Goal: Task Accomplishment & Management: Manage account settings

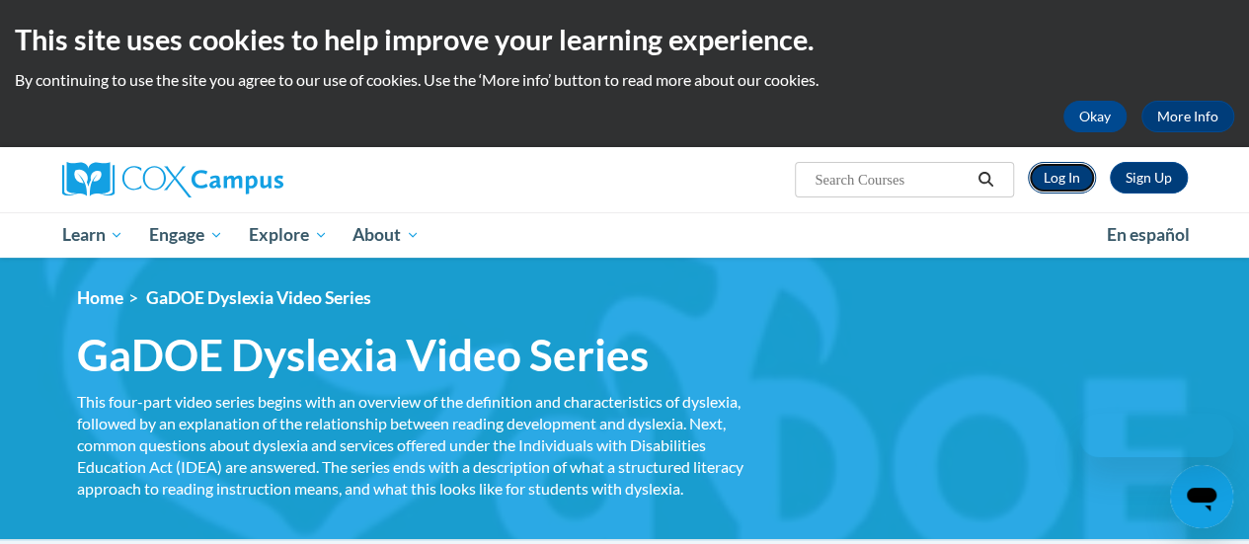
click at [1071, 181] on link "Log In" at bounding box center [1062, 178] width 68 height 32
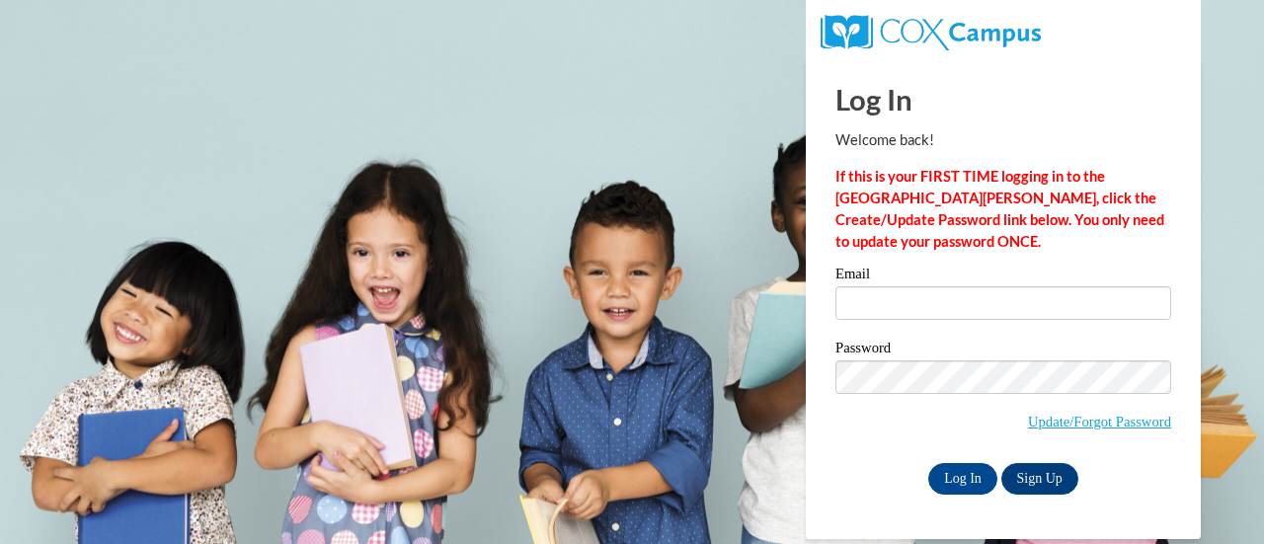
click at [930, 283] on label "Email" at bounding box center [1004, 277] width 336 height 20
click at [930, 286] on input "Email" at bounding box center [1004, 303] width 336 height 34
drag, startPoint x: 945, startPoint y: 300, endPoint x: 952, endPoint y: 317, distance: 18.2
click at [945, 300] on input "Email" at bounding box center [1004, 303] width 336 height 34
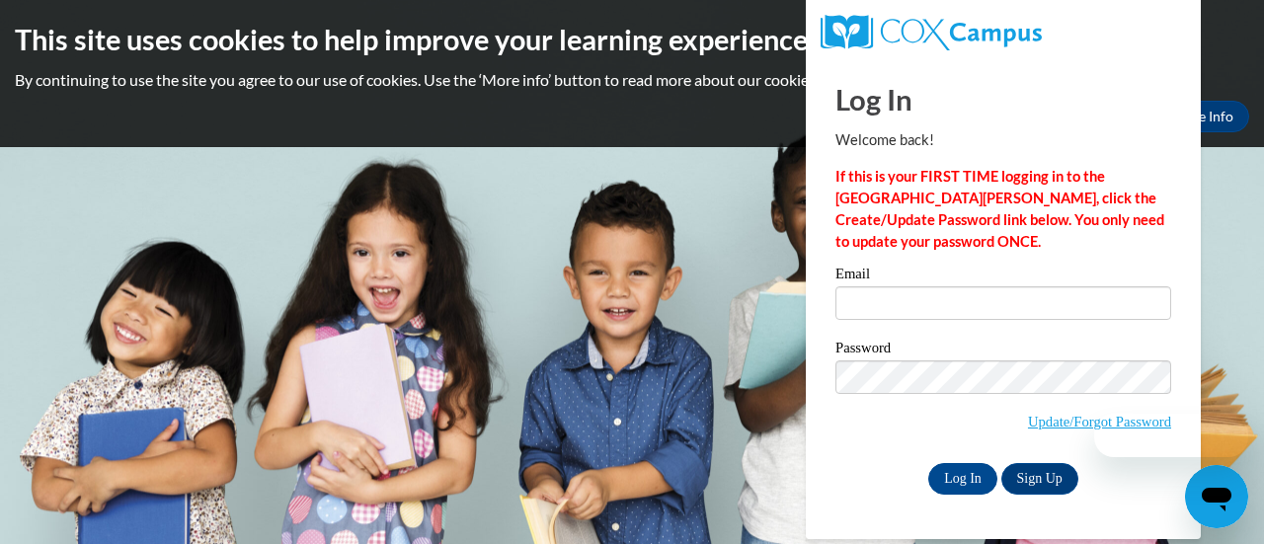
click at [595, 157] on body "This site uses cookies to help improve your learning experience. By continuing …" at bounding box center [632, 272] width 1264 height 544
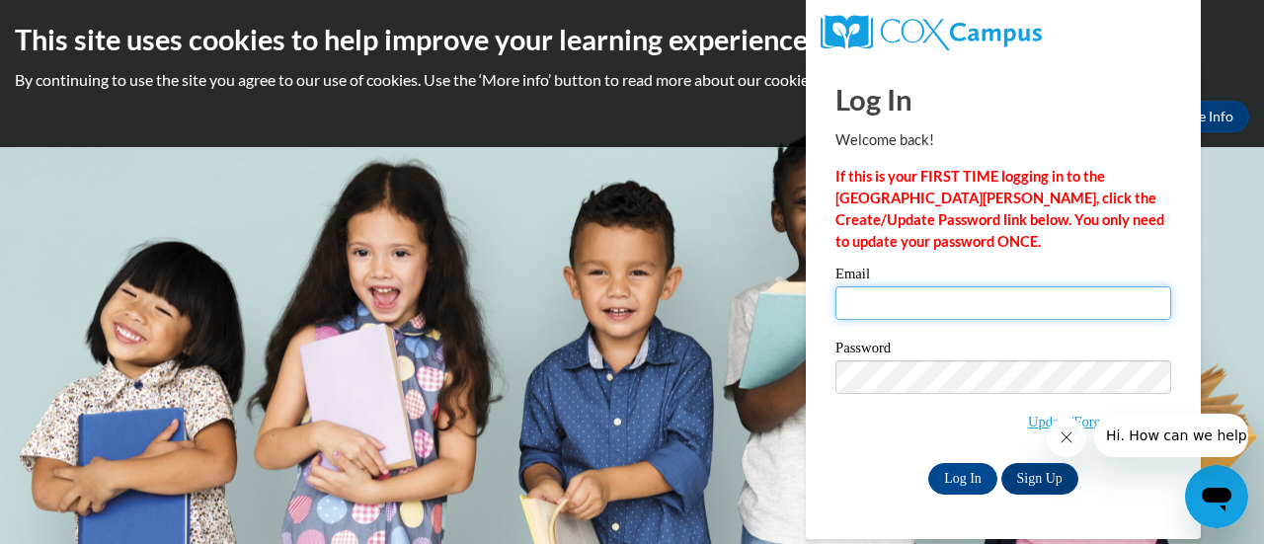
click at [947, 317] on input "Email" at bounding box center [1004, 303] width 336 height 34
type input "[EMAIL_ADDRESS][DOMAIN_NAME]"
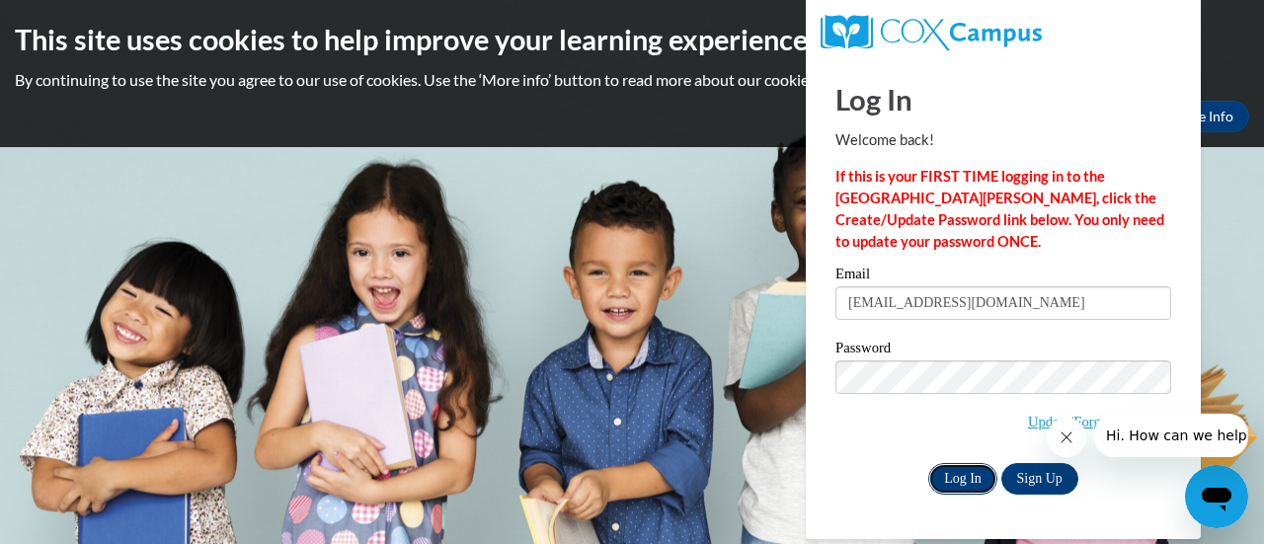
click at [962, 475] on input "Log In" at bounding box center [962, 479] width 69 height 32
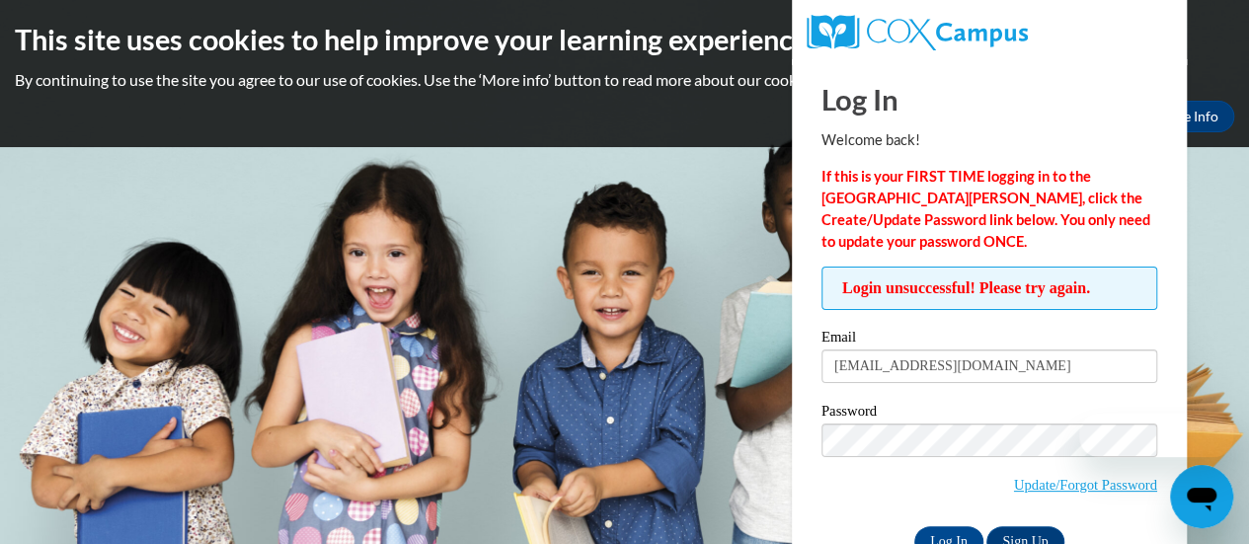
scroll to position [55, 0]
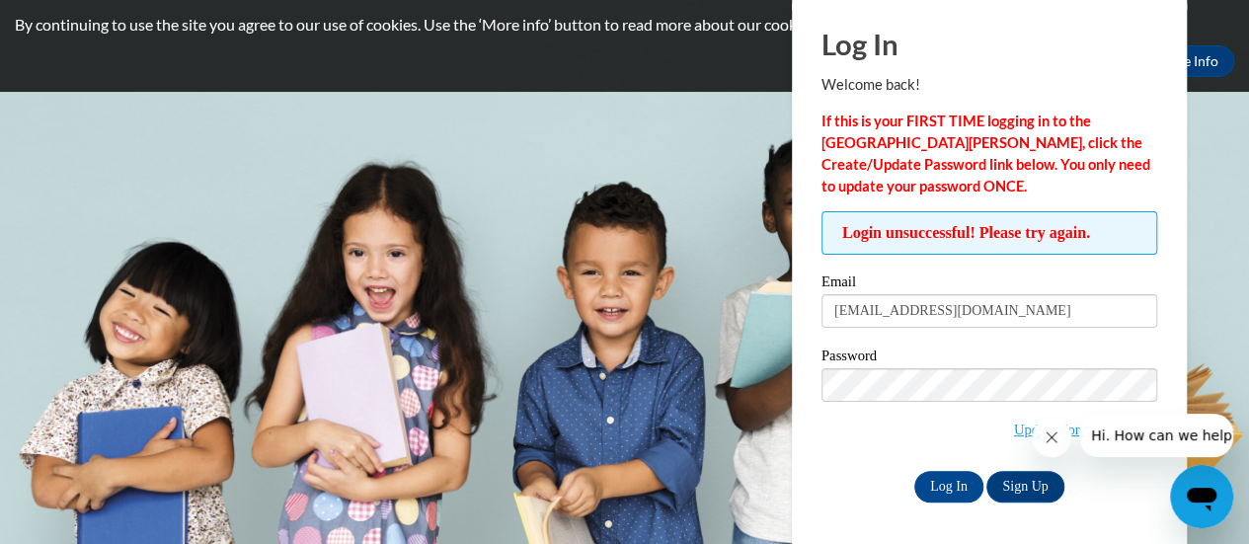
click at [1052, 435] on icon "Close message from company" at bounding box center [1052, 438] width 16 height 16
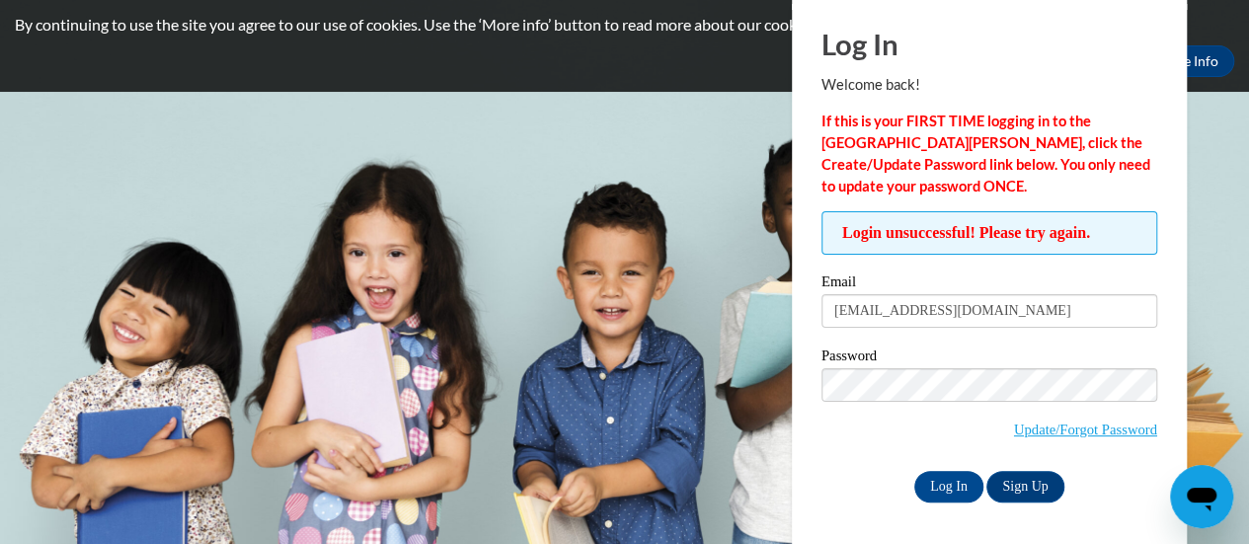
click at [901, 451] on div "Password Update/Forgot Password" at bounding box center [990, 407] width 336 height 117
click at [936, 479] on input "Log In" at bounding box center [949, 487] width 69 height 32
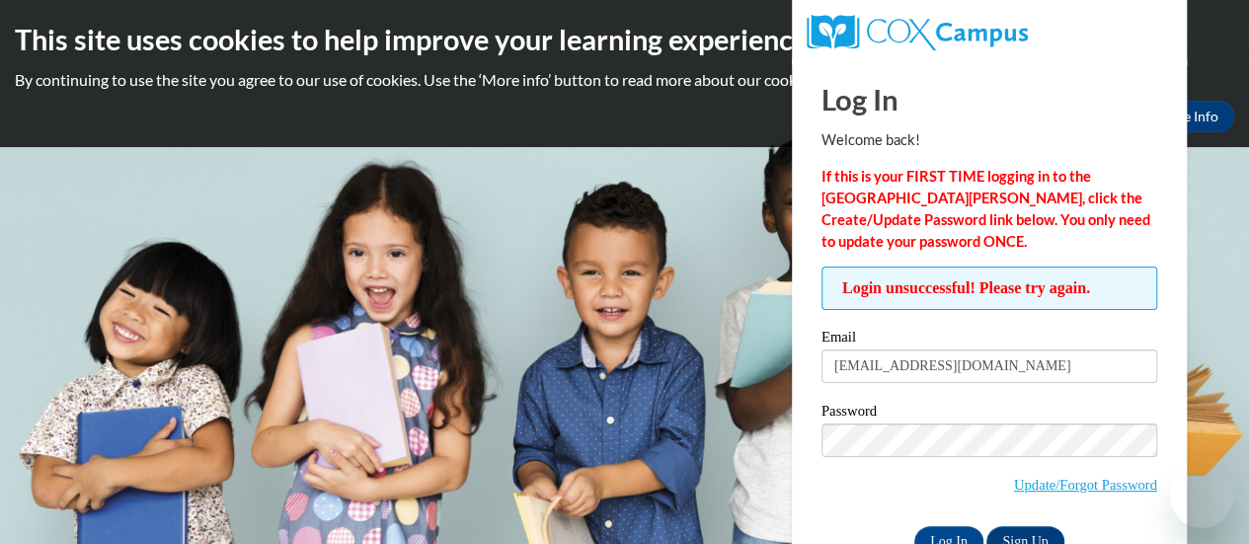
click at [1084, 477] on link "Update/Forgot Password" at bounding box center [1085, 485] width 143 height 16
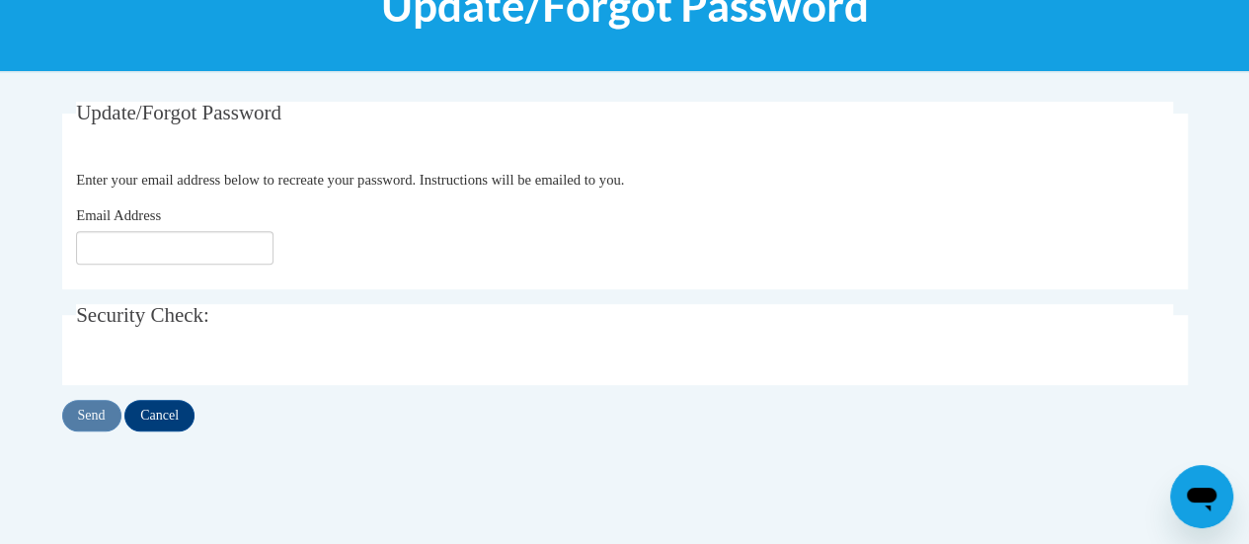
scroll to position [296, 0]
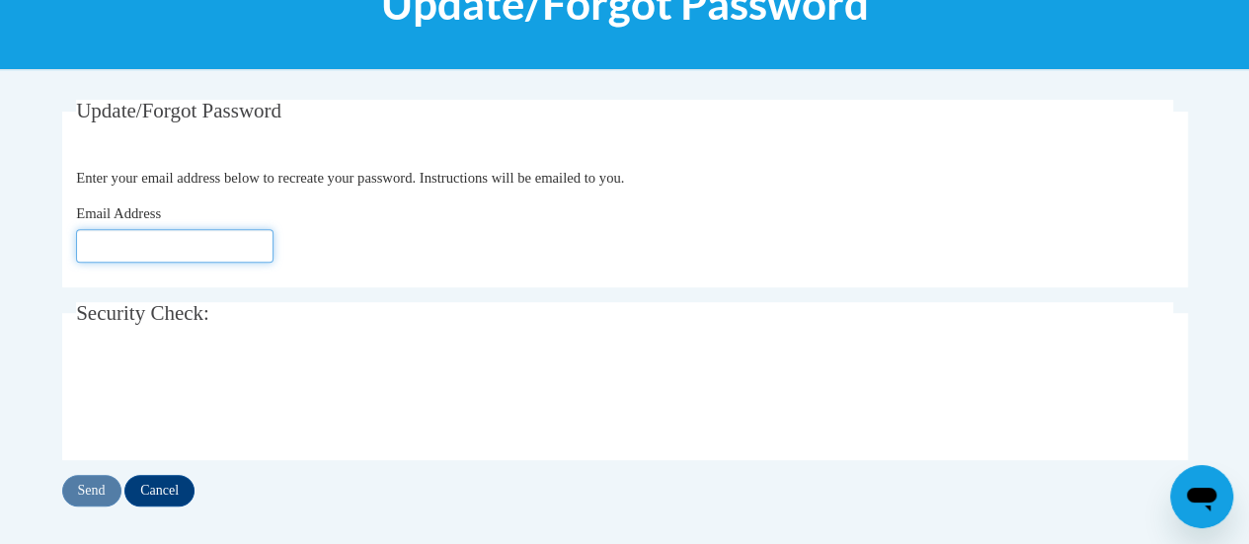
drag, startPoint x: 198, startPoint y: 230, endPoint x: 207, endPoint y: 234, distance: 10.6
click at [198, 230] on input "Email Address" at bounding box center [175, 246] width 198 height 34
type input "aleshiarininger@gmail.com"
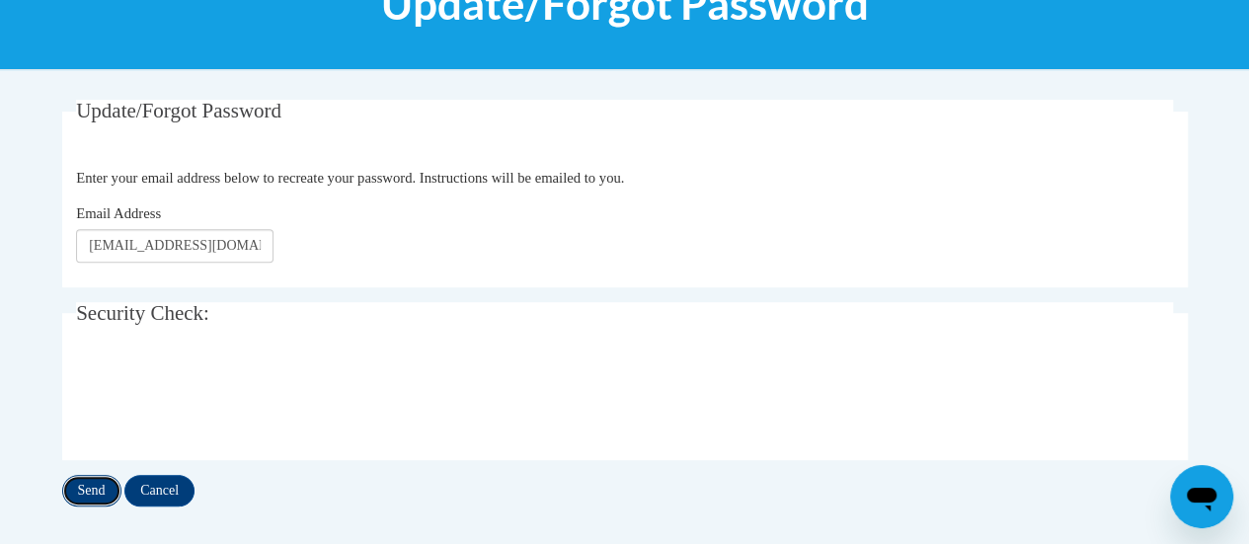
click at [74, 485] on input "Send" at bounding box center [91, 491] width 59 height 32
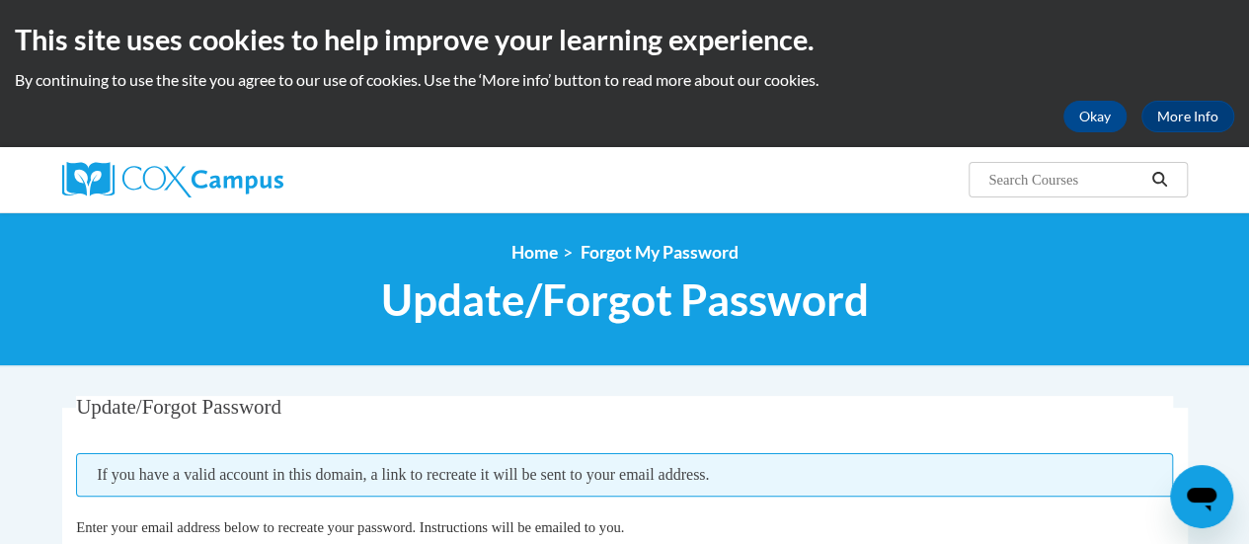
click at [126, 153] on div at bounding box center [239, 179] width 385 height 65
click at [153, 201] on div at bounding box center [239, 179] width 385 height 65
click at [164, 193] on img at bounding box center [172, 180] width 221 height 36
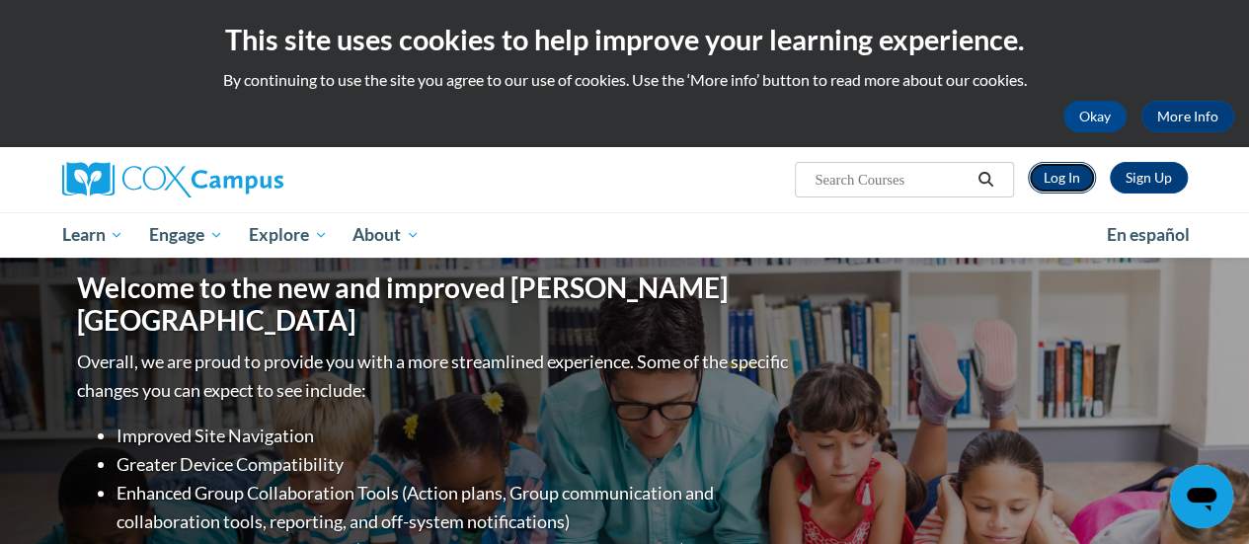
click at [1064, 185] on link "Log In" at bounding box center [1062, 178] width 68 height 32
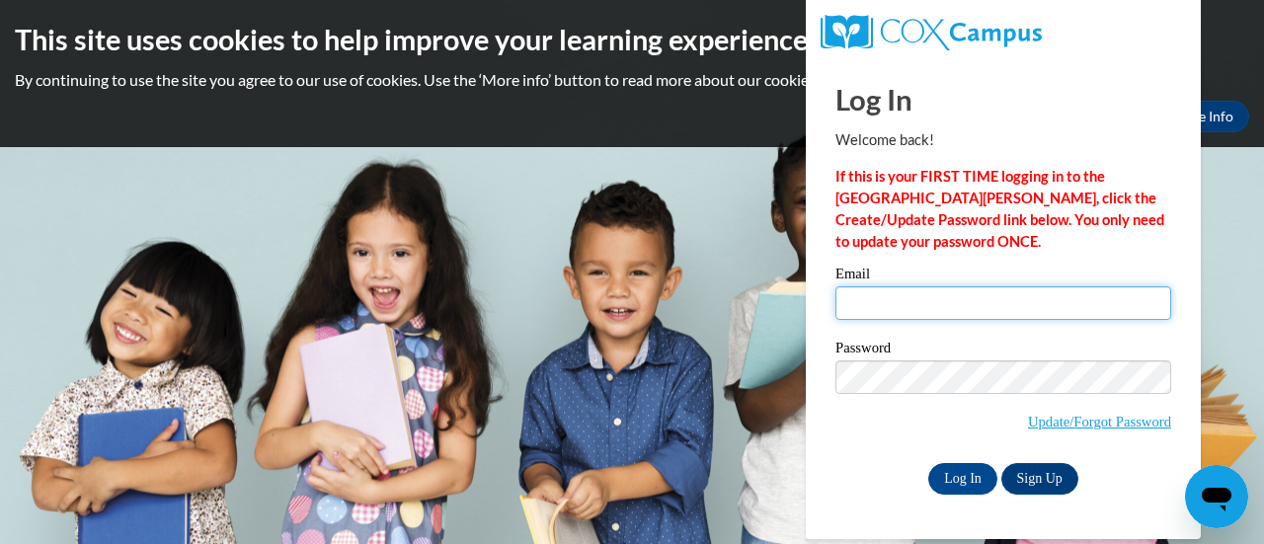
type input "[EMAIL_ADDRESS][DOMAIN_NAME]"
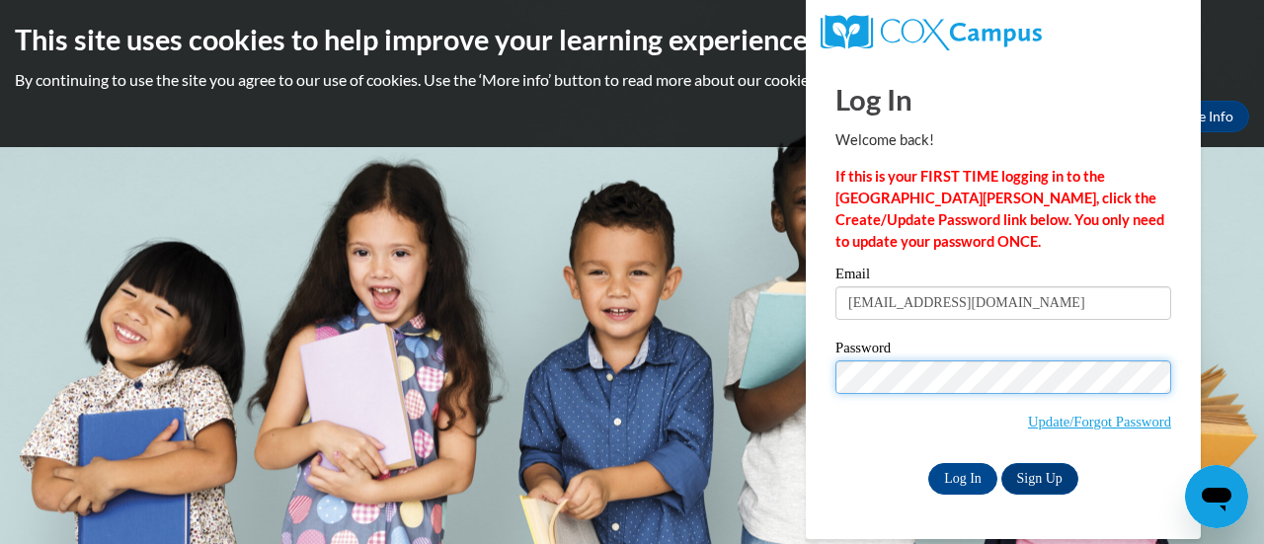
click at [754, 371] on body "This site uses cookies to help improve your learning experience. By continuing …" at bounding box center [632, 272] width 1264 height 544
click at [928, 463] on input "Log In" at bounding box center [962, 479] width 69 height 32
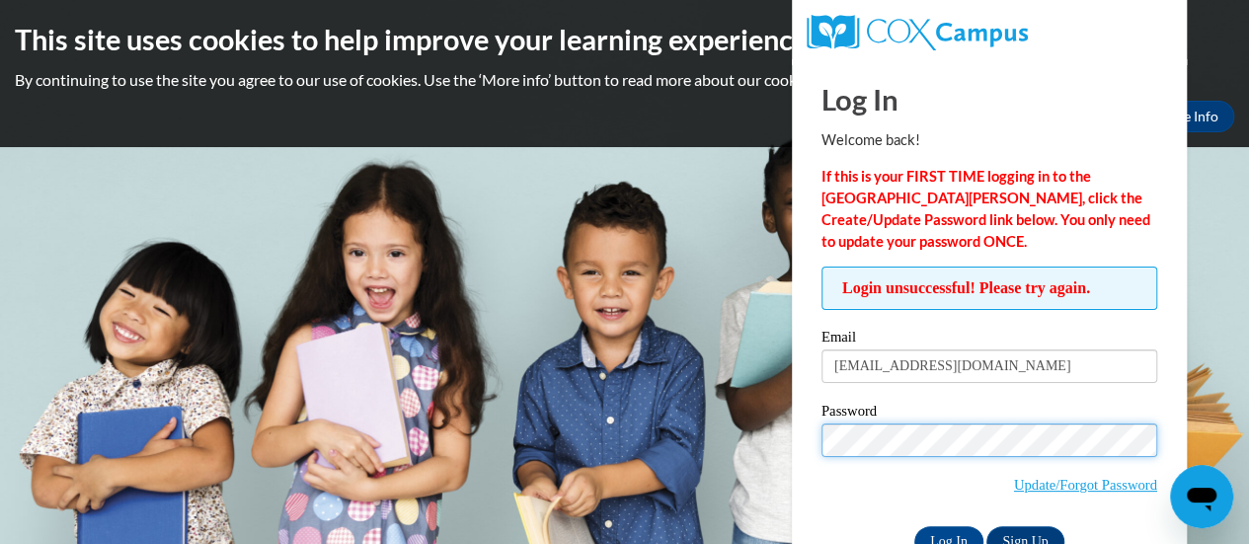
click at [603, 402] on body "This site uses cookies to help improve your learning experience. By continuing …" at bounding box center [624, 272] width 1249 height 544
click at [915, 526] on input "Log In" at bounding box center [949, 542] width 69 height 32
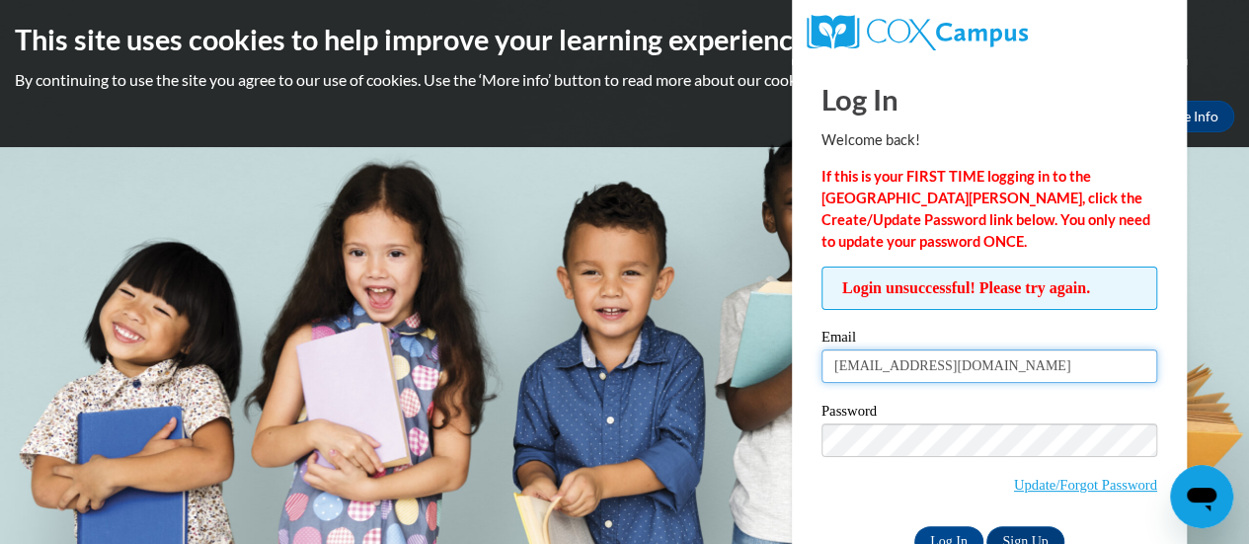
click at [958, 373] on input "[EMAIL_ADDRESS][DOMAIN_NAME]" at bounding box center [990, 367] width 336 height 34
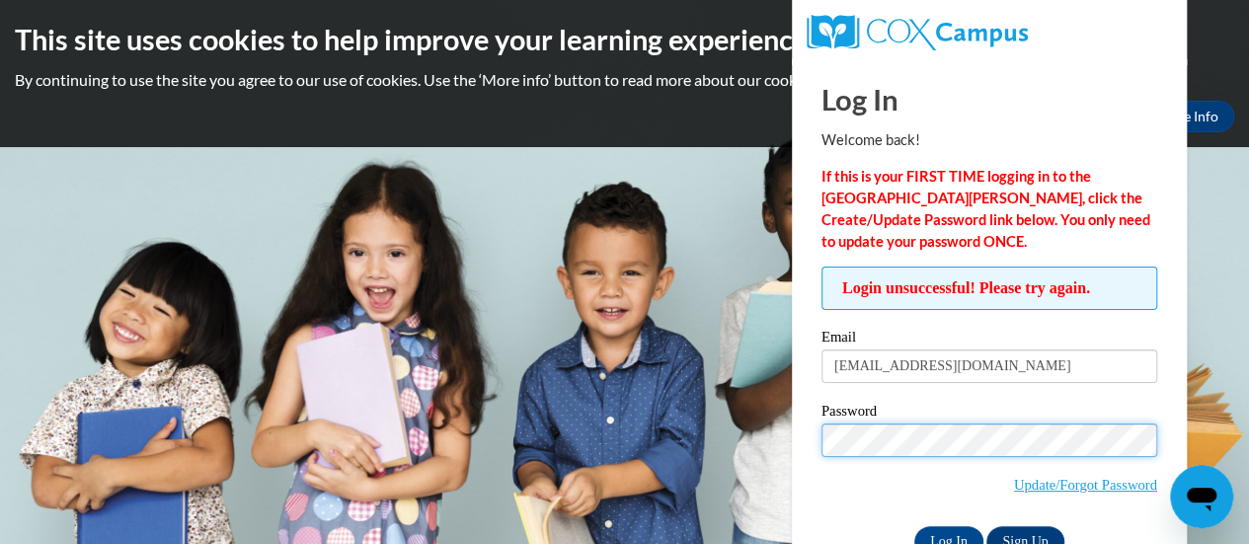
click at [780, 437] on body "This site uses cookies to help improve your learning experience. By continuing …" at bounding box center [624, 272] width 1249 height 544
click at [915, 526] on input "Log In" at bounding box center [949, 542] width 69 height 32
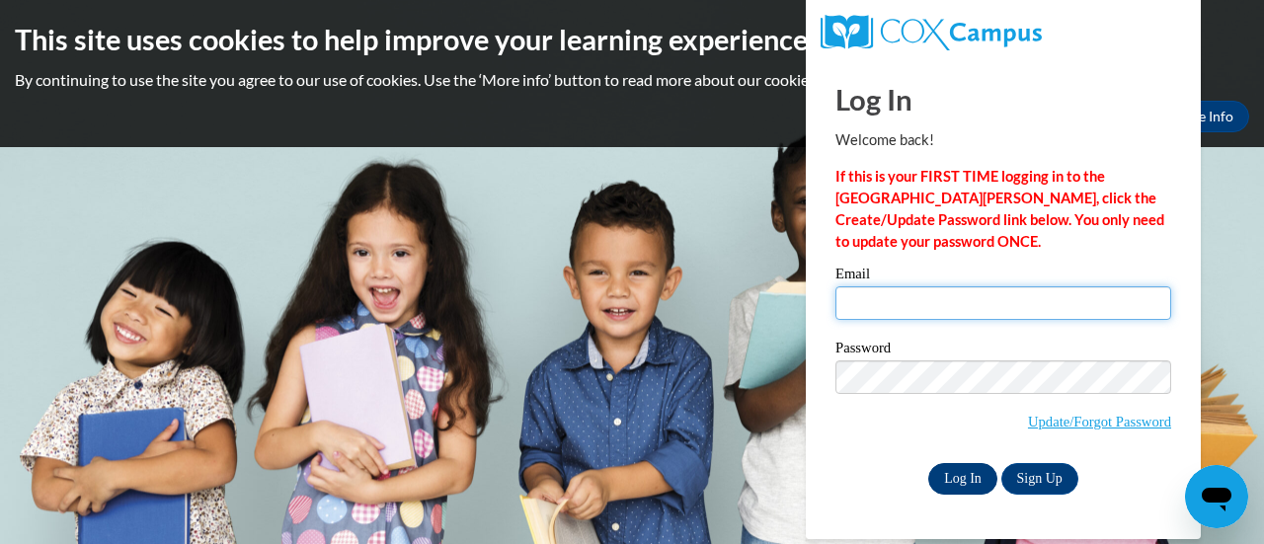
type input "[EMAIL_ADDRESS][DOMAIN_NAME]"
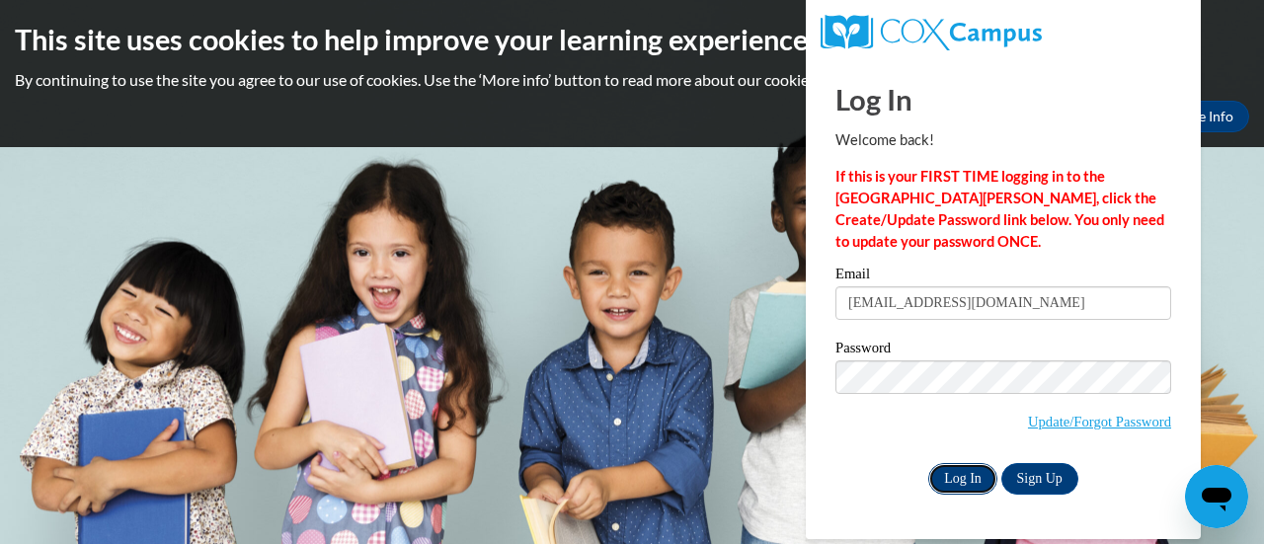
click at [956, 479] on input "Log In" at bounding box center [962, 479] width 69 height 32
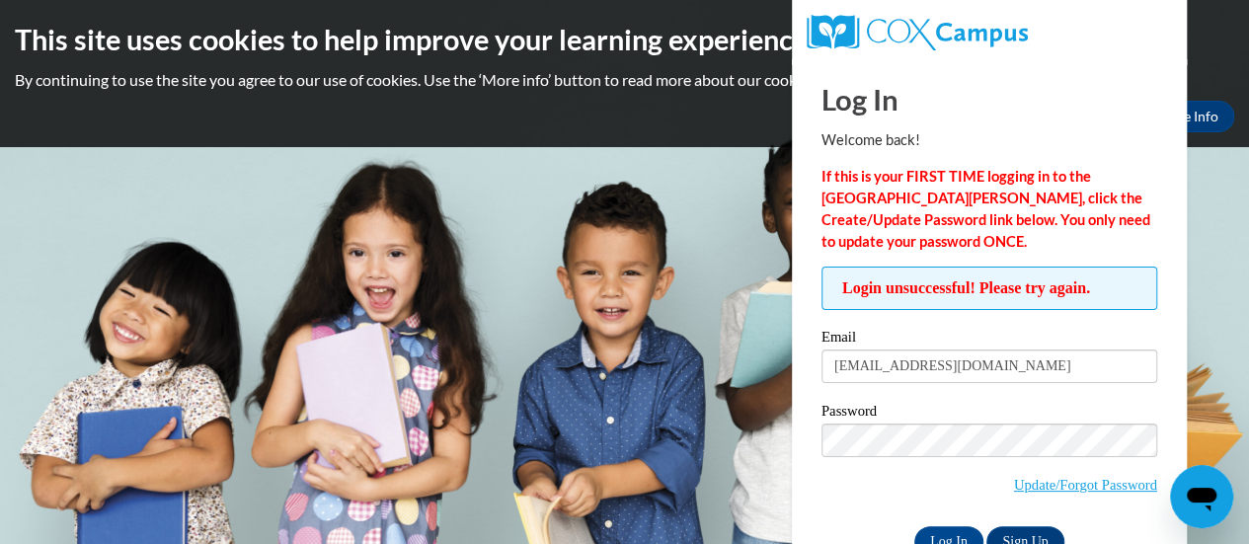
click at [790, 443] on body "This site uses cookies to help improve your learning experience. By continuing …" at bounding box center [624, 272] width 1249 height 544
click at [915, 526] on input "Log In" at bounding box center [949, 542] width 69 height 32
